Goal: Use online tool/utility: Utilize a website feature to perform a specific function

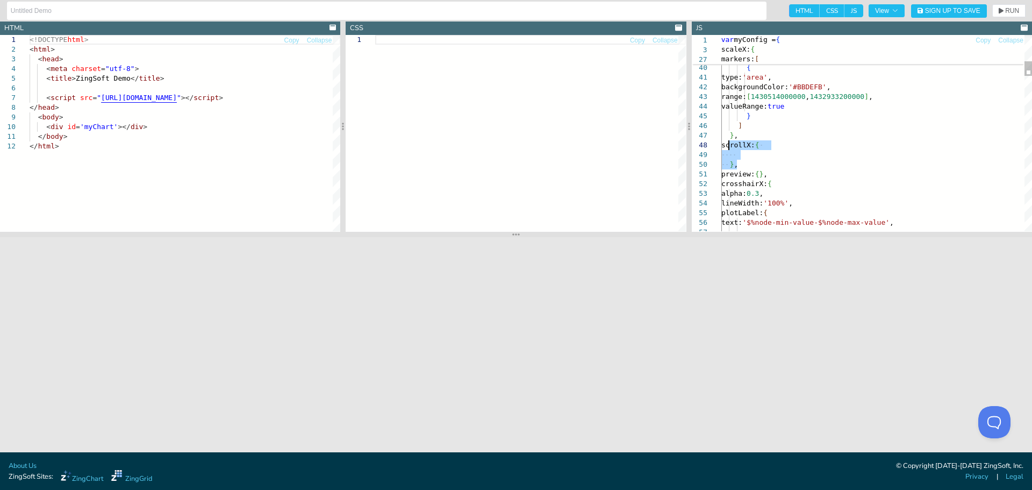
drag, startPoint x: 742, startPoint y: 167, endPoint x: 727, endPoint y: 144, distance: 26.8
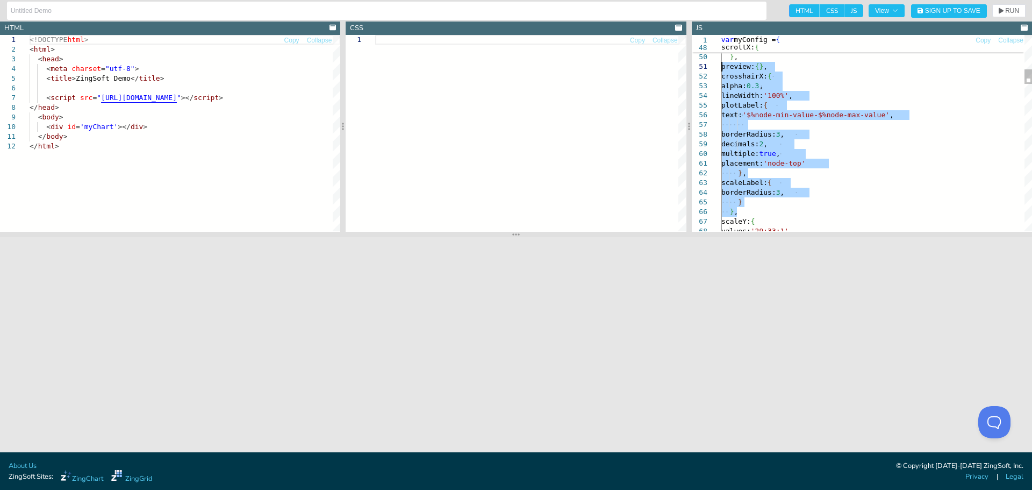
drag, startPoint x: 742, startPoint y: 211, endPoint x: 702, endPoint y: 70, distance: 146.5
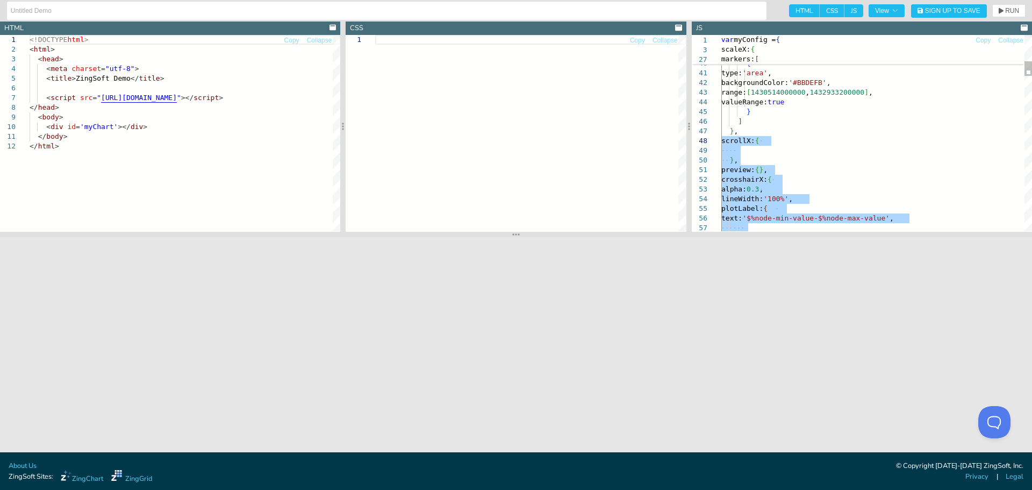
drag, startPoint x: 740, startPoint y: 211, endPoint x: 706, endPoint y: 141, distance: 78.1
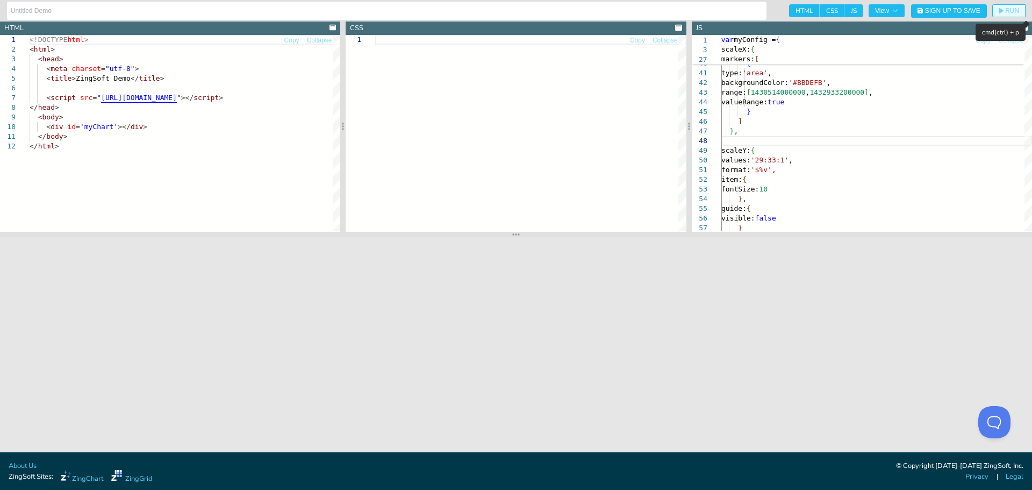
click at [1009, 13] on span "RUN" at bounding box center [1012, 11] width 14 height 6
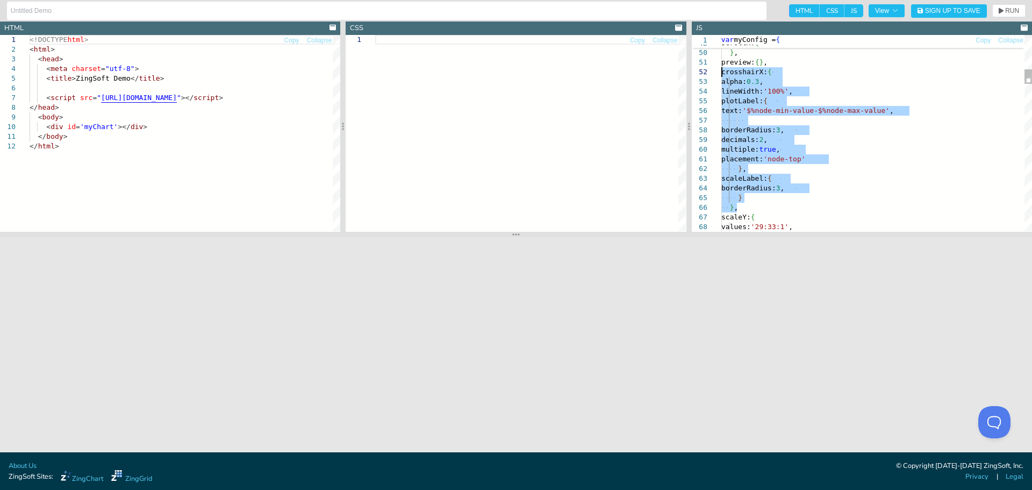
drag, startPoint x: 739, startPoint y: 209, endPoint x: 718, endPoint y: 73, distance: 137.0
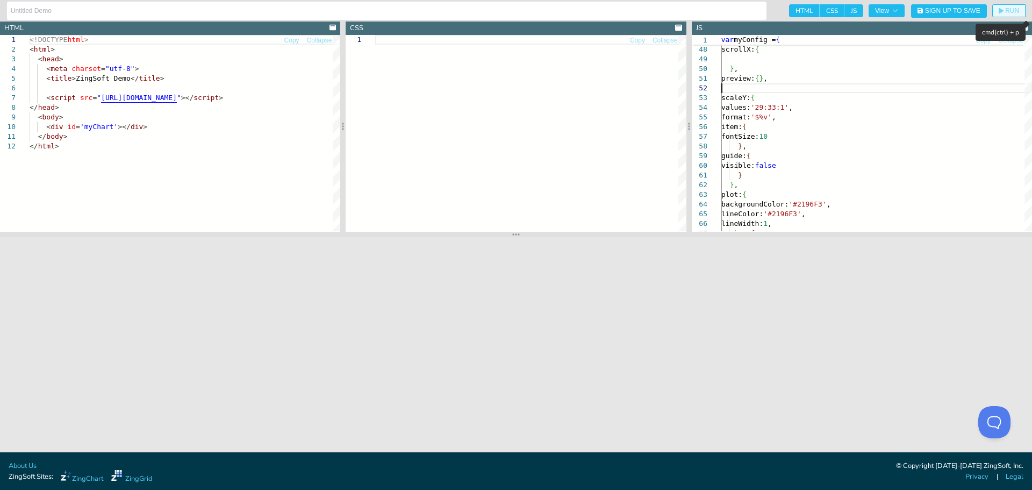
click at [1010, 6] on button "RUN" at bounding box center [1008, 10] width 33 height 13
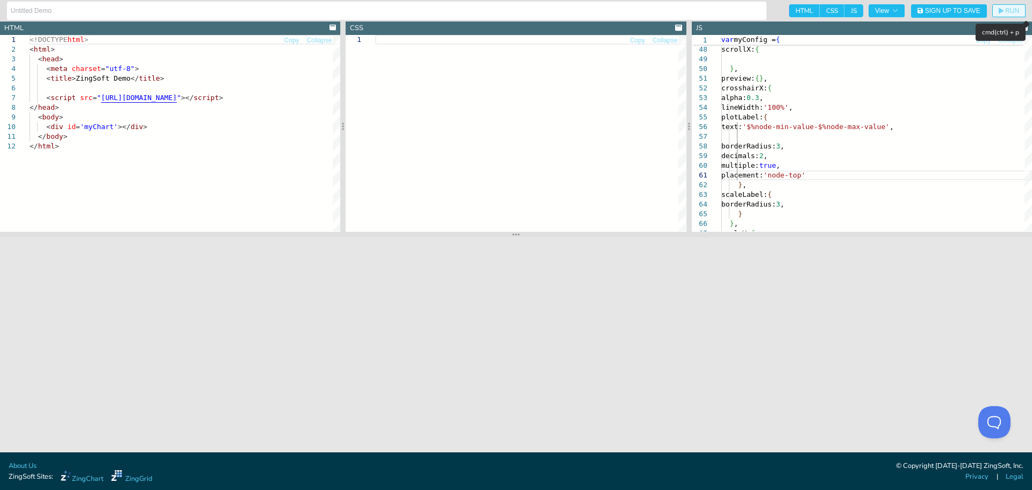
click at [1017, 10] on span "RUN" at bounding box center [1012, 11] width 14 height 6
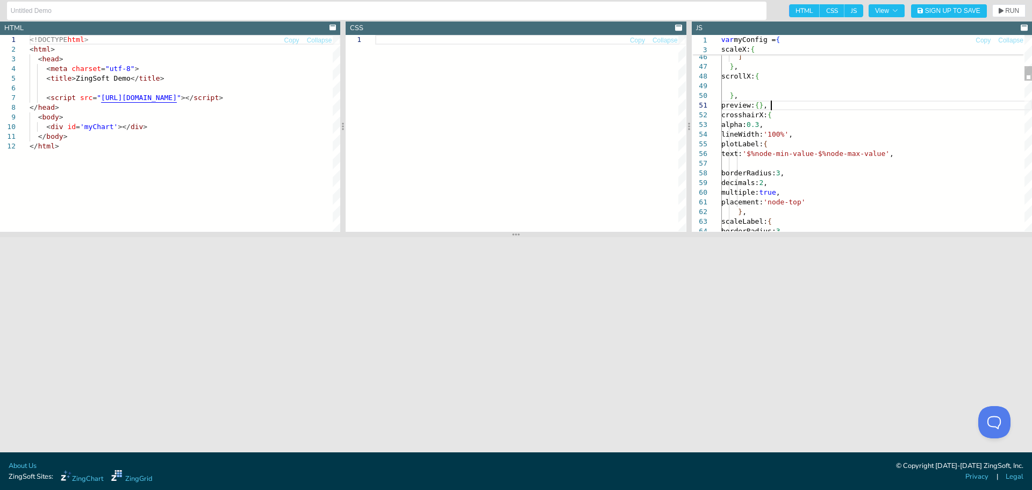
scroll to position [0, 103]
drag, startPoint x: 773, startPoint y: 105, endPoint x: 722, endPoint y: 103, distance: 50.6
click at [1010, 9] on span "RUN" at bounding box center [1012, 11] width 14 height 6
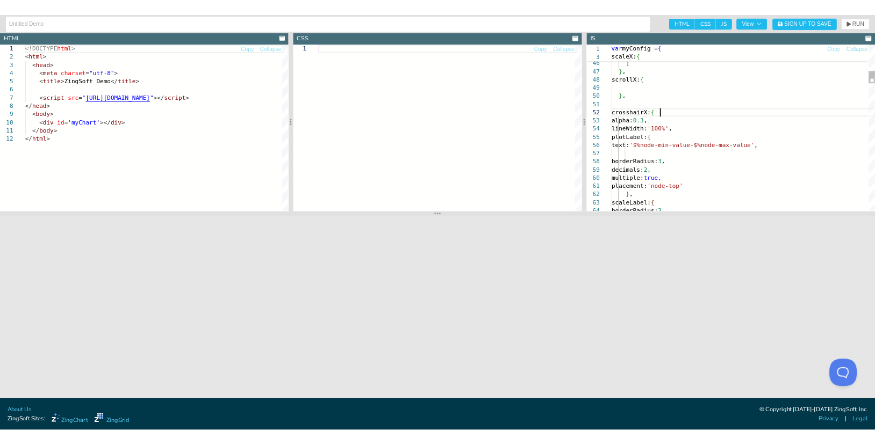
scroll to position [0, 0]
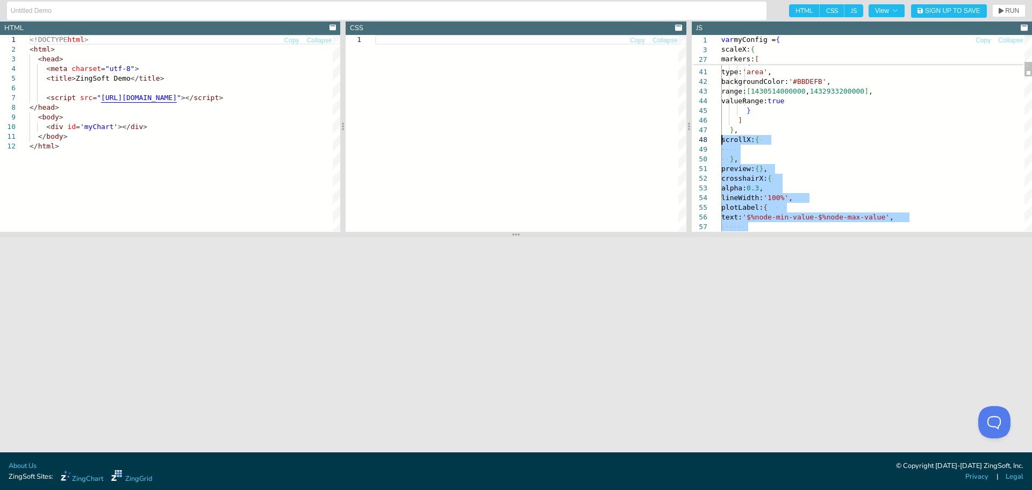
drag, startPoint x: 741, startPoint y: 195, endPoint x: 695, endPoint y: 138, distance: 73.4
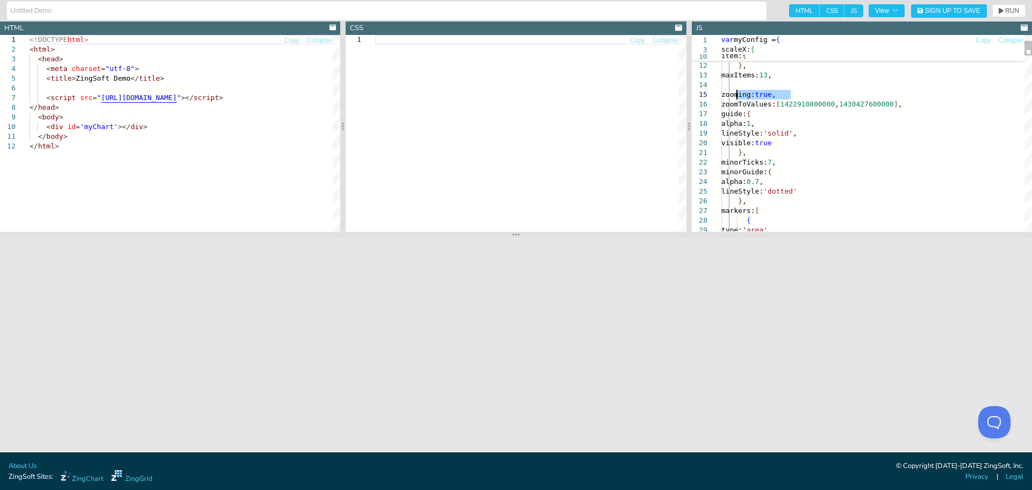
drag, startPoint x: 794, startPoint y: 96, endPoint x: 736, endPoint y: 92, distance: 58.2
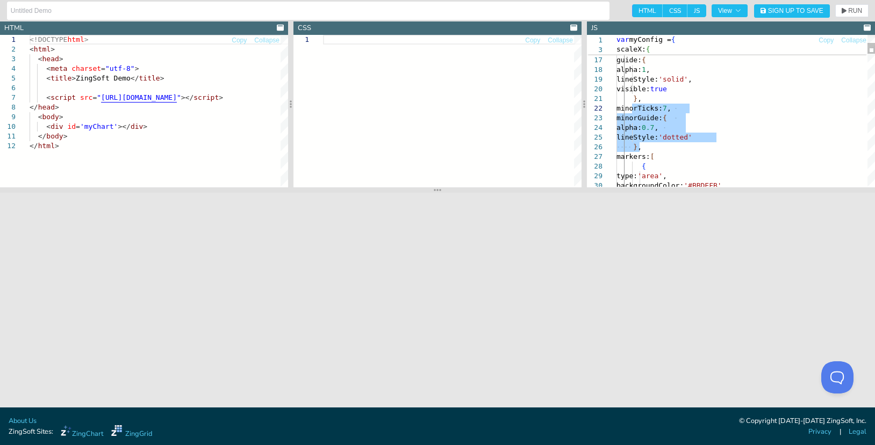
drag, startPoint x: 646, startPoint y: 148, endPoint x: 631, endPoint y: 110, distance: 41.0
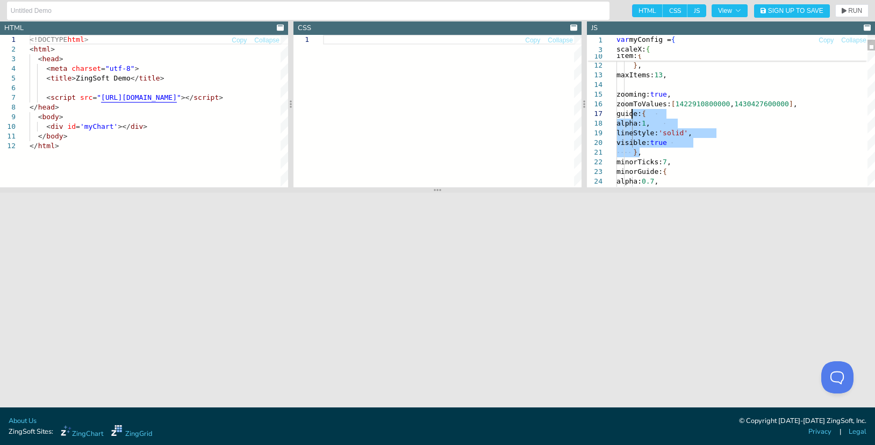
drag, startPoint x: 642, startPoint y: 156, endPoint x: 631, endPoint y: 114, distance: 43.4
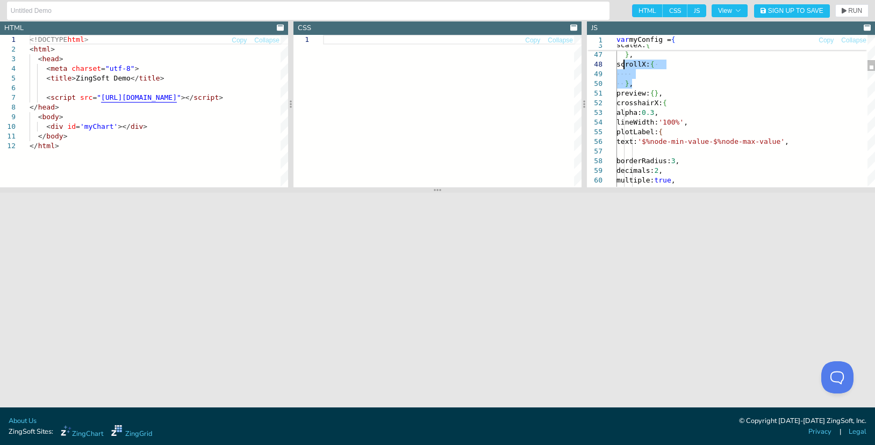
drag, startPoint x: 636, startPoint y: 84, endPoint x: 624, endPoint y: 65, distance: 22.2
click at [846, 11] on span "RUN" at bounding box center [852, 11] width 20 height 6
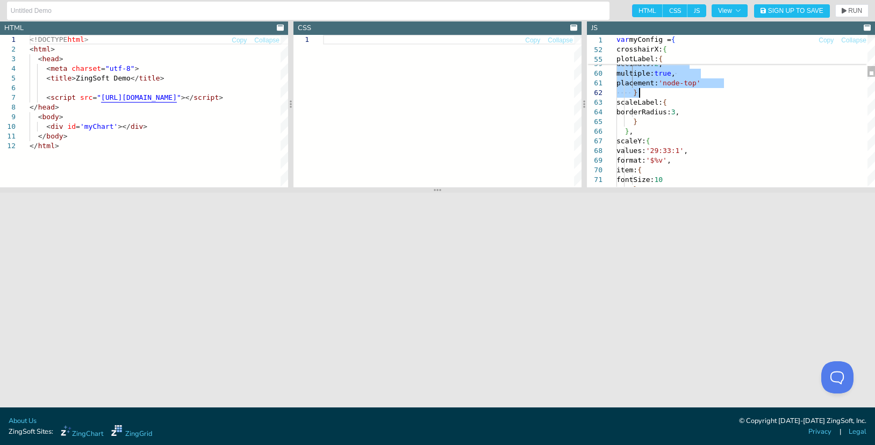
drag, startPoint x: 623, startPoint y: 76, endPoint x: 694, endPoint y: 88, distance: 72.5
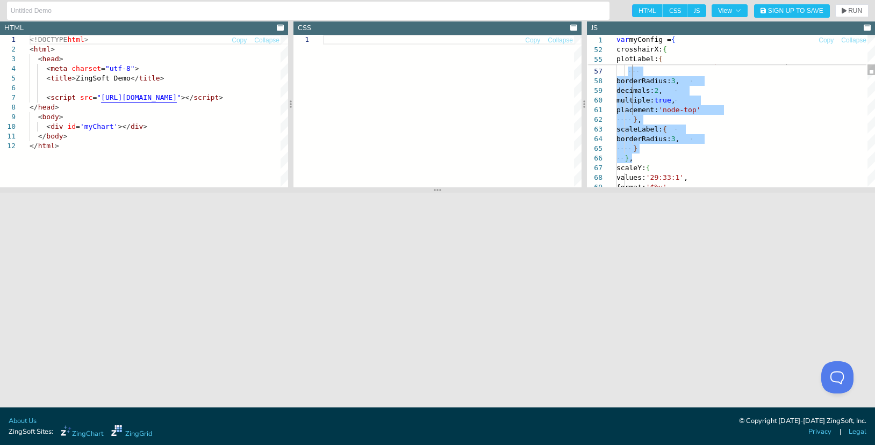
drag, startPoint x: 634, startPoint y: 159, endPoint x: 628, endPoint y: 67, distance: 92.1
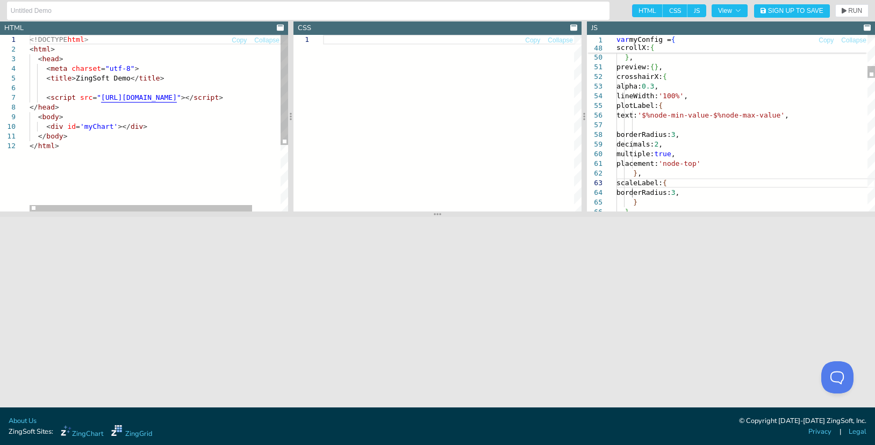
drag, startPoint x: 753, startPoint y: 190, endPoint x: 753, endPoint y: 215, distance: 25.8
click at [753, 215] on section at bounding box center [437, 214] width 875 height 5
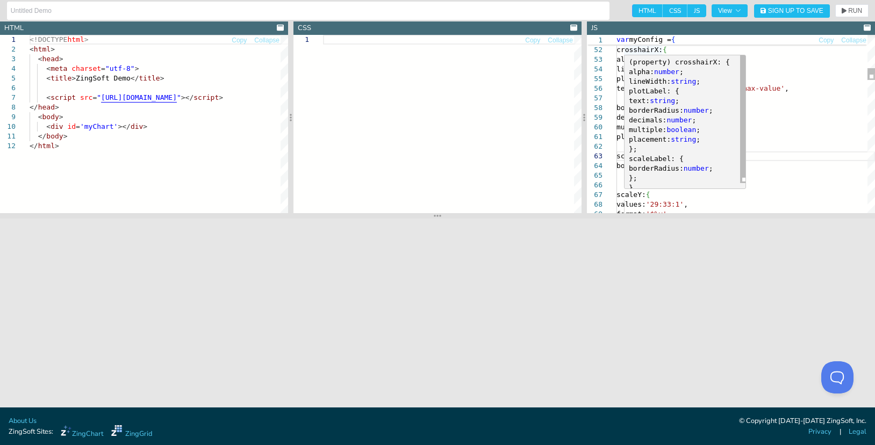
scroll to position [0, 64]
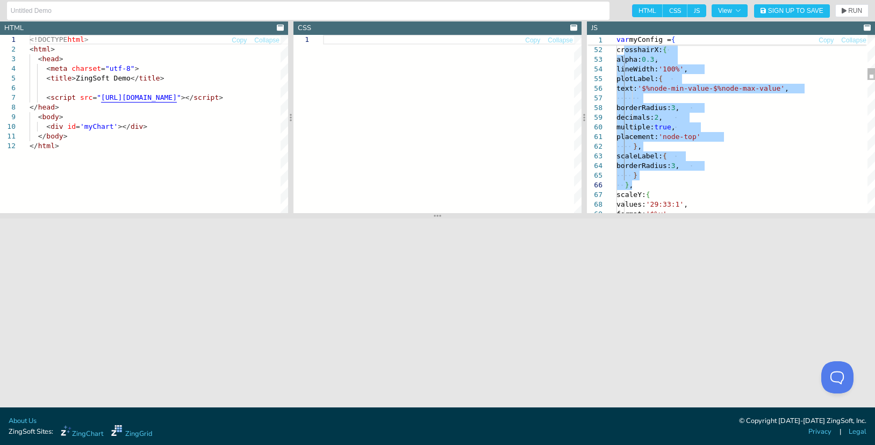
drag, startPoint x: 624, startPoint y: 51, endPoint x: 642, endPoint y: 184, distance: 135.0
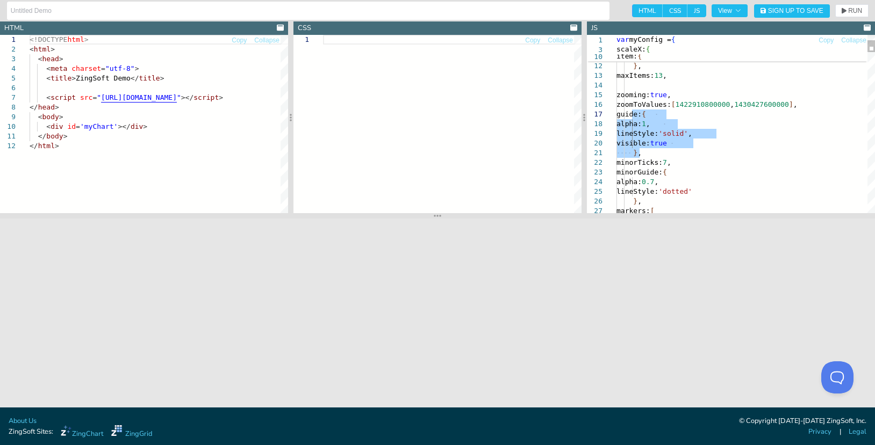
drag, startPoint x: 639, startPoint y: 154, endPoint x: 633, endPoint y: 118, distance: 37.1
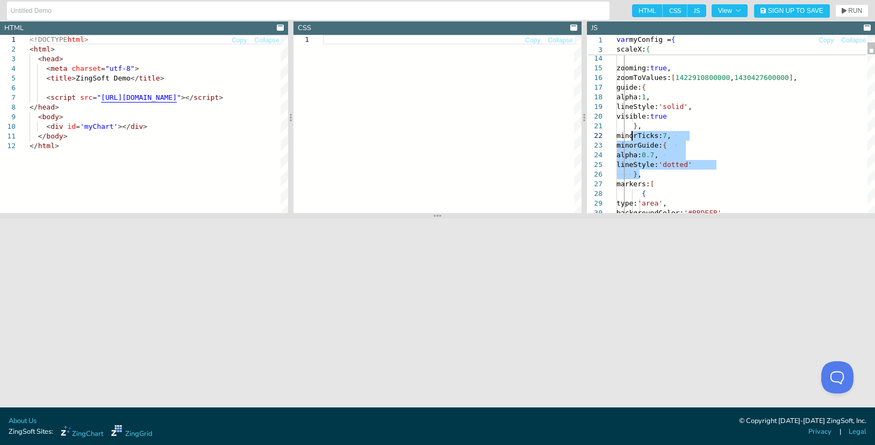
drag, startPoint x: 645, startPoint y: 174, endPoint x: 630, endPoint y: 139, distance: 38.5
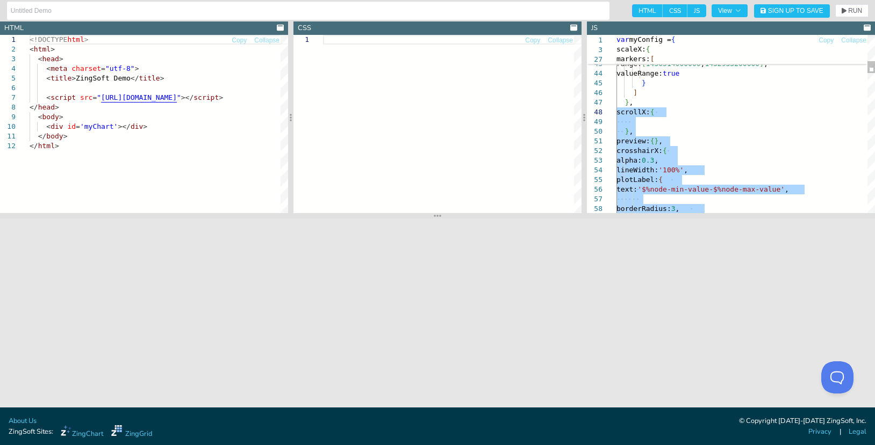
drag, startPoint x: 631, startPoint y: 186, endPoint x: 591, endPoint y: 113, distance: 83.7
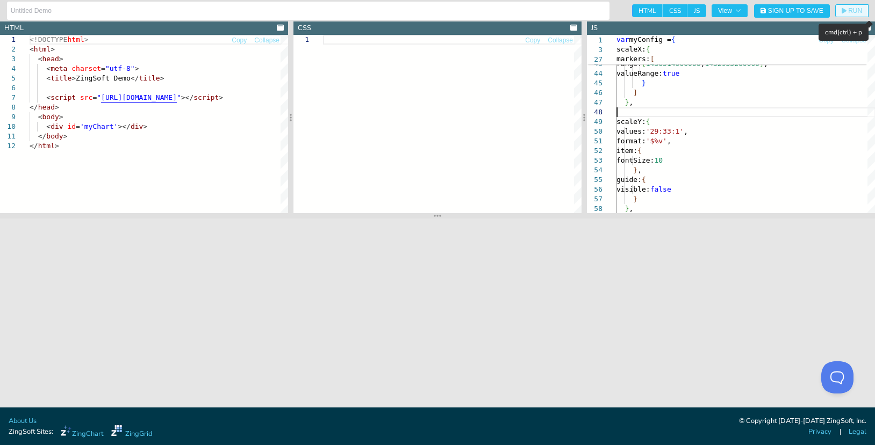
click at [854, 9] on span "RUN" at bounding box center [855, 11] width 14 height 6
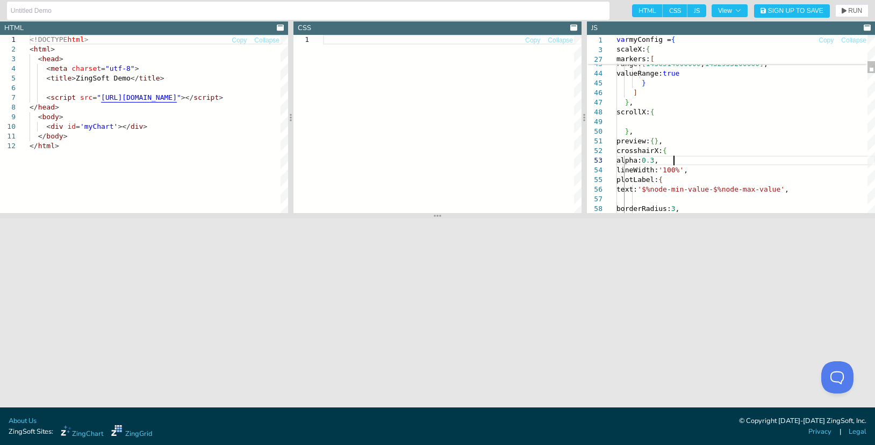
click at [849, 9] on span "RUN" at bounding box center [855, 11] width 14 height 6
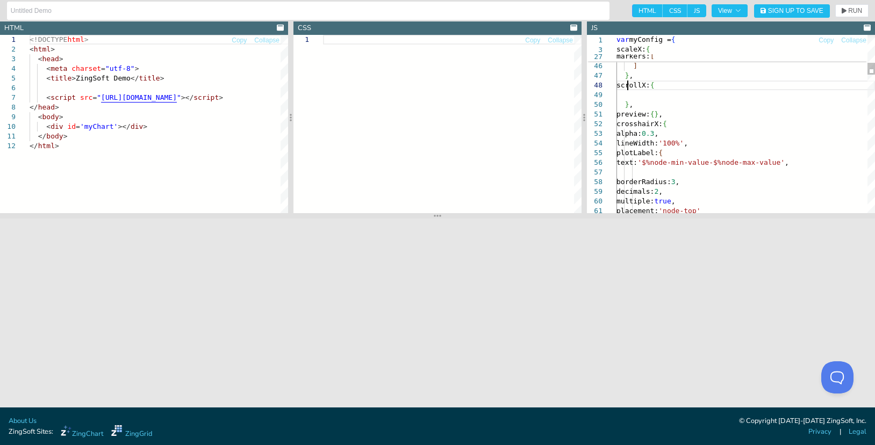
scroll to position [0, 57]
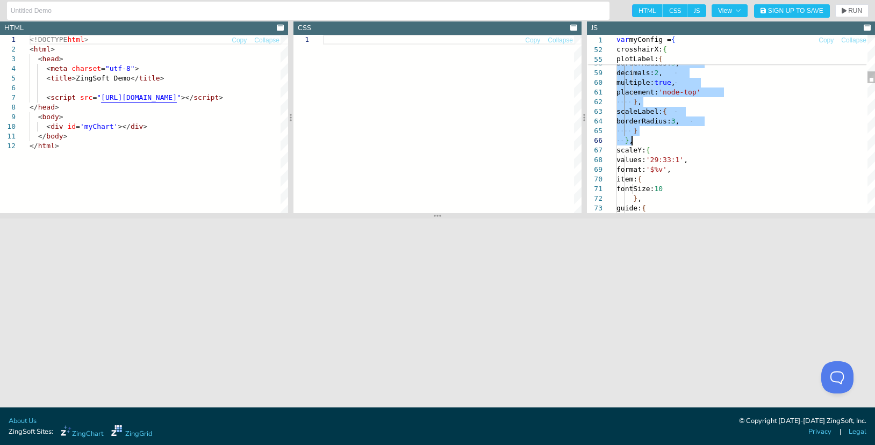
drag, startPoint x: 626, startPoint y: 85, endPoint x: 650, endPoint y: 140, distance: 59.4
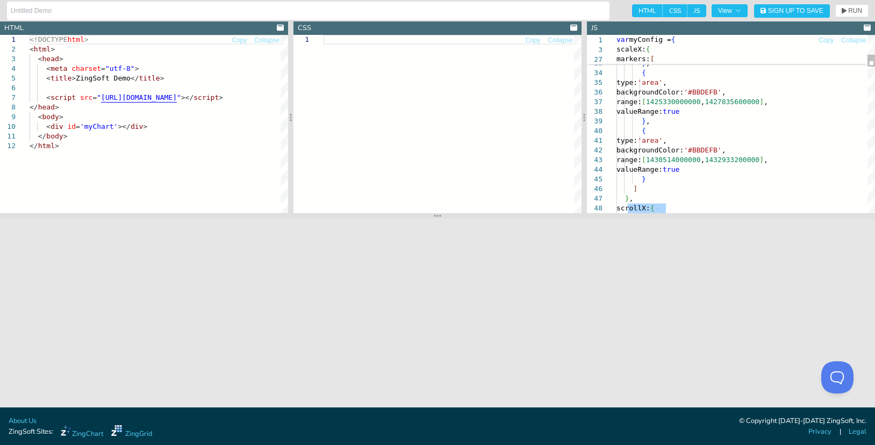
type textarea "type: 'area', backgroundColor: '#BBDEFB', range: [1430514000000,1432933200000],…"
